Goal: Find specific page/section: Find specific page/section

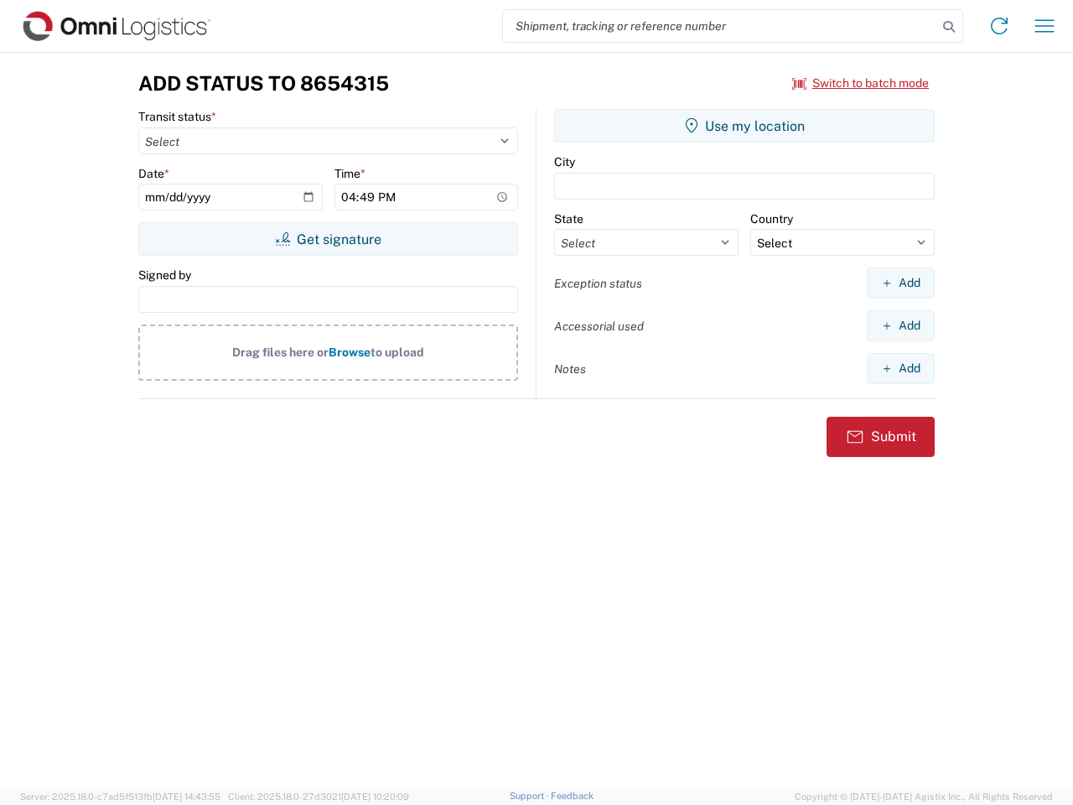
click at [720, 26] on input "search" at bounding box center [720, 26] width 434 height 32
click at [949, 27] on icon at bounding box center [949, 26] width 23 height 23
click at [1000, 26] on icon at bounding box center [999, 26] width 27 height 27
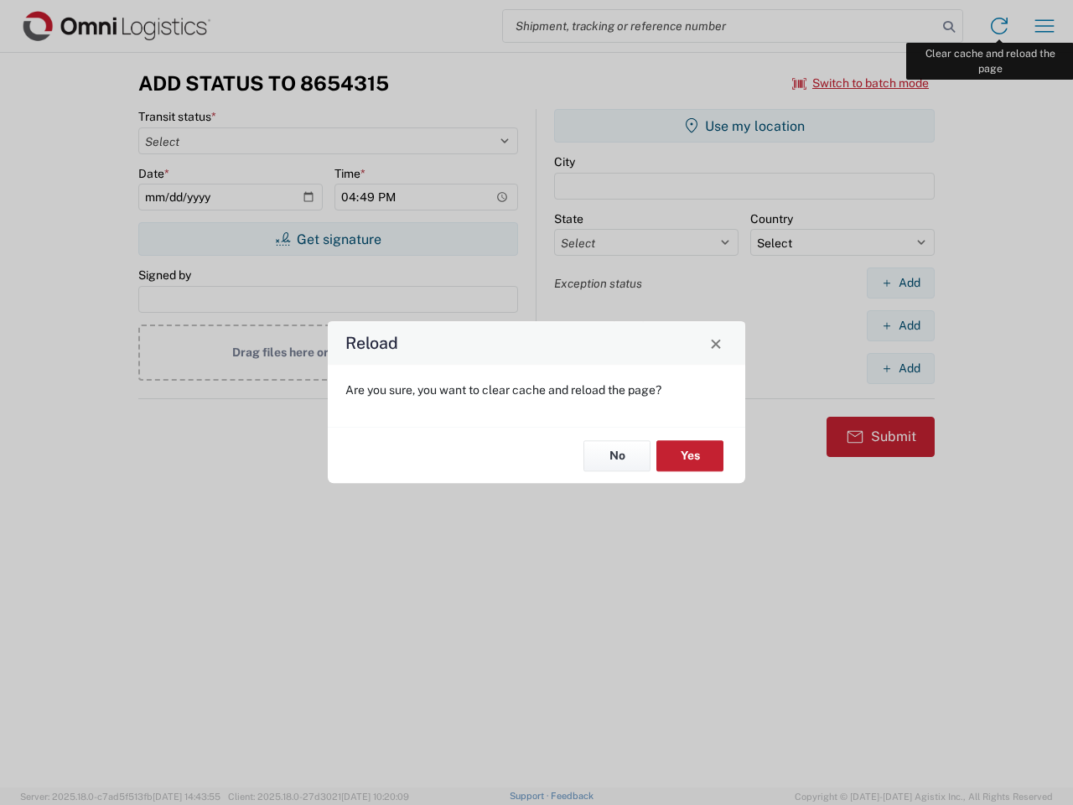
click at [1045, 26] on div "Reload Are you sure, you want to clear cache and reload the page? No Yes" at bounding box center [536, 402] width 1073 height 805
click at [861, 83] on div "Reload Are you sure, you want to clear cache and reload the page? No Yes" at bounding box center [536, 402] width 1073 height 805
click at [328, 239] on div "Reload Are you sure, you want to clear cache and reload the page? No Yes" at bounding box center [536, 402] width 1073 height 805
click at [745, 126] on div "Reload Are you sure, you want to clear cache and reload the page? No Yes" at bounding box center [536, 402] width 1073 height 805
click at [901, 283] on div "Reload Are you sure, you want to clear cache and reload the page? No Yes" at bounding box center [536, 402] width 1073 height 805
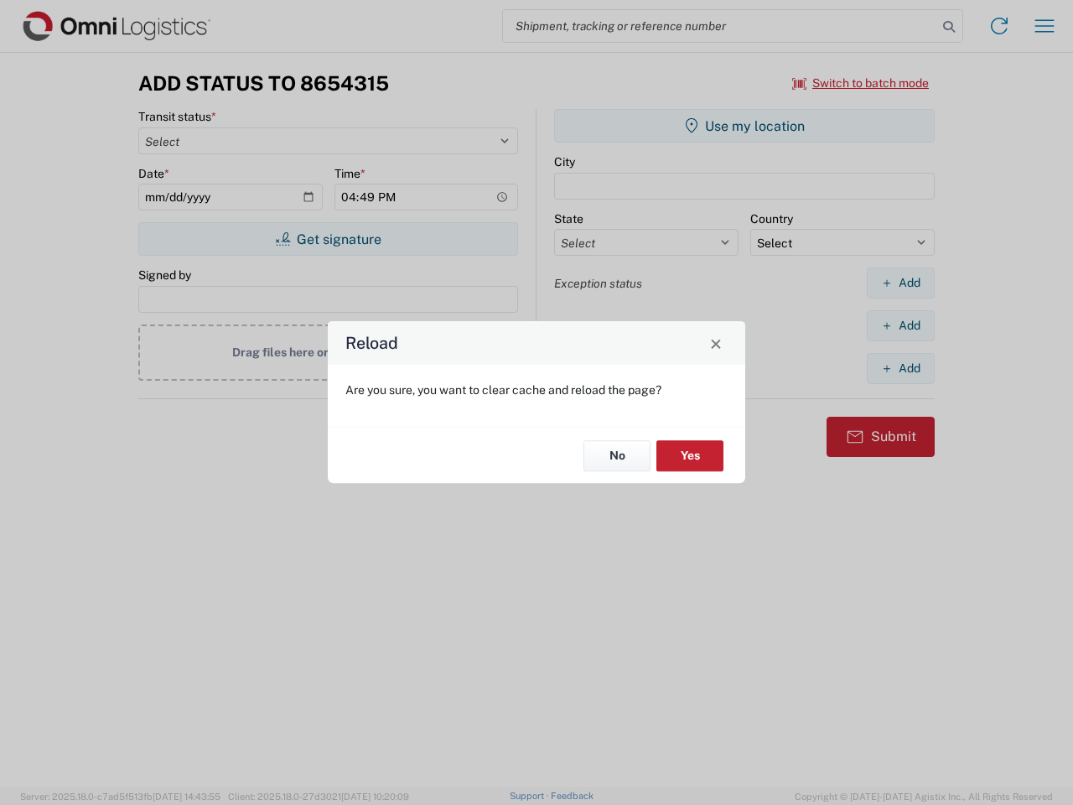
click at [901, 325] on div "Reload Are you sure, you want to clear cache and reload the page? No Yes" at bounding box center [536, 402] width 1073 height 805
click at [901, 368] on div "Reload Are you sure, you want to clear cache and reload the page? No Yes" at bounding box center [536, 402] width 1073 height 805
